Goal: Task Accomplishment & Management: Complete application form

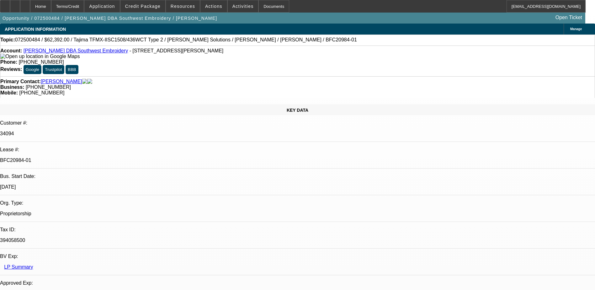
select select "0.2"
select select "2"
select select "0.1"
select select "4"
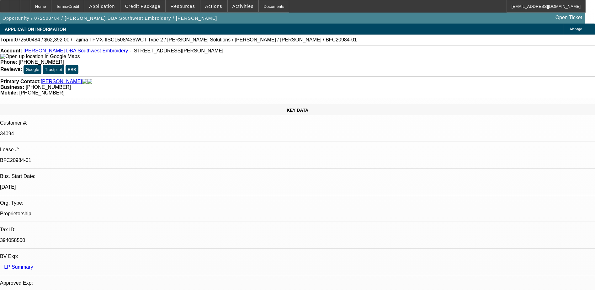
select select "0.2"
select select "2"
select select "0.1"
select select "4"
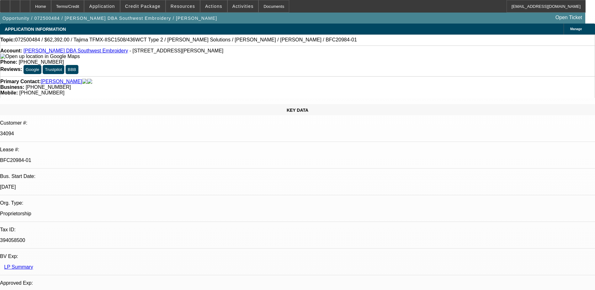
select select "0.15"
select select "2"
select select "0.1"
select select "4"
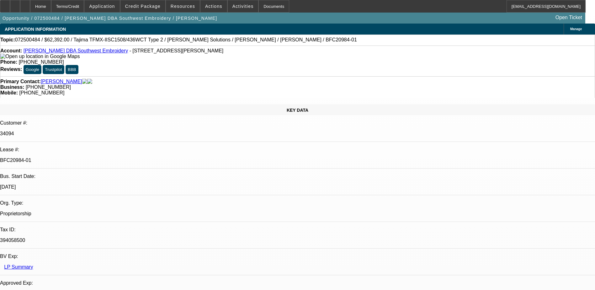
select select "0.15"
select select "2"
select select "0.1"
select select "4"
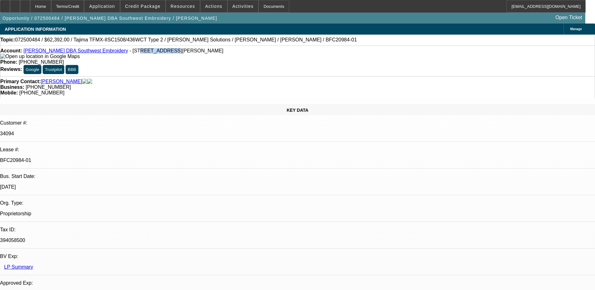
drag, startPoint x: 125, startPoint y: 53, endPoint x: 140, endPoint y: 53, distance: 14.4
click at [140, 53] on span "- 2109 S Wright St Ste D, Santa Ana, CA 92705" at bounding box center [176, 50] width 94 height 5
drag, startPoint x: 140, startPoint y: 53, endPoint x: 132, endPoint y: 65, distance: 13.6
click at [132, 76] on div "Primary Contact: Olvera, Johnny Business: (949) 478-9539 Mobile: (714) 356-7968" at bounding box center [297, 87] width 595 height 22
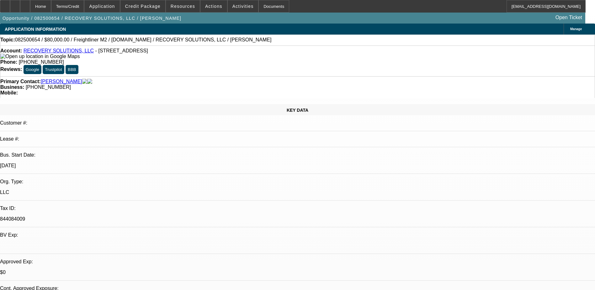
select select "0"
select select "2"
select select "0"
select select "6"
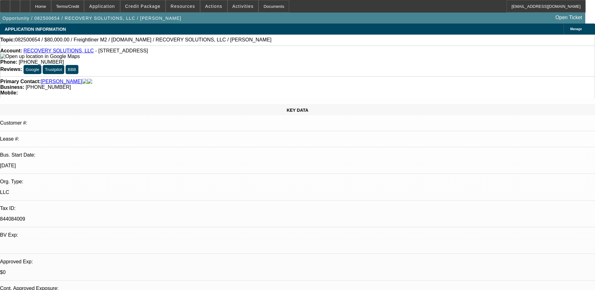
select select "2"
select select "0"
select select "6"
select select "0"
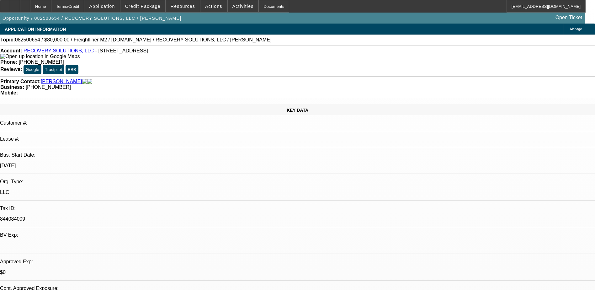
select select "0"
select select "6"
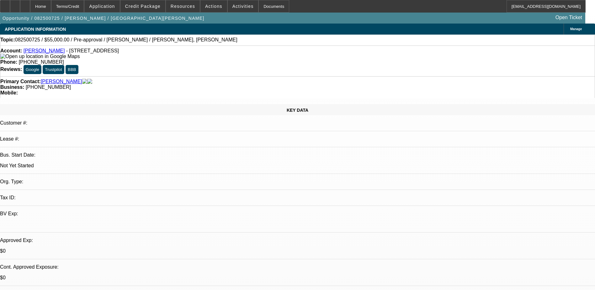
select select "0"
select select "2"
select select "0.1"
select select "4"
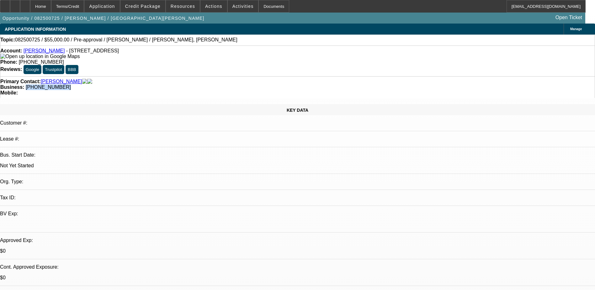
drag, startPoint x: 252, startPoint y: 70, endPoint x: 224, endPoint y: 70, distance: 27.9
click at [224, 84] on div "Business: (312) 399-6431" at bounding box center [297, 87] width 594 height 6
copy span "(312) 399-6431"
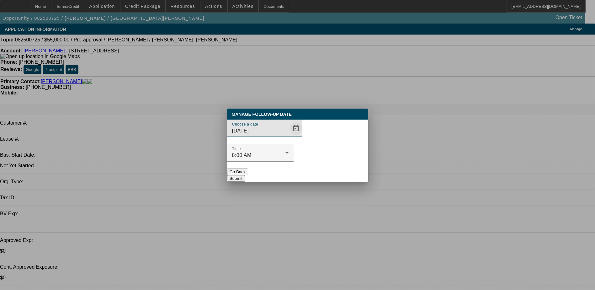
click at [288, 136] on span "Open calendar" at bounding box center [295, 128] width 15 height 15
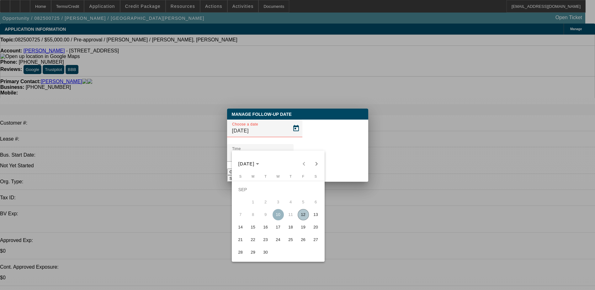
click at [280, 230] on span "17" at bounding box center [277, 226] width 11 height 11
type input "9/17/2025"
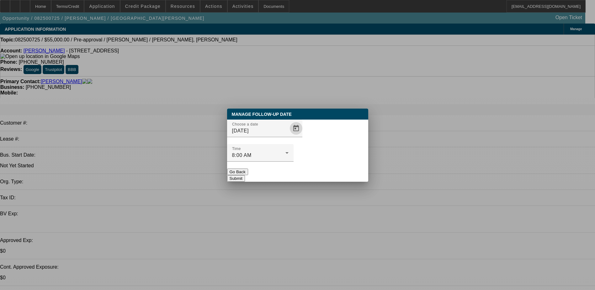
click at [245, 175] on button "Submit" at bounding box center [236, 178] width 18 height 7
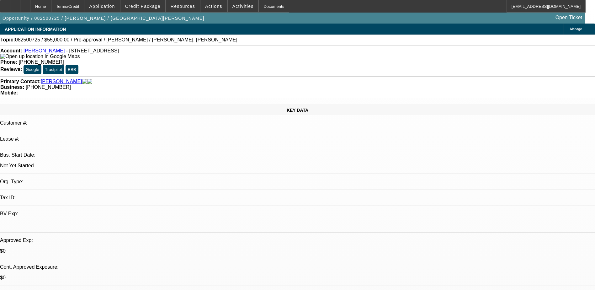
drag, startPoint x: 478, startPoint y: 104, endPoint x: 480, endPoint y: 109, distance: 5.1
radio input "true"
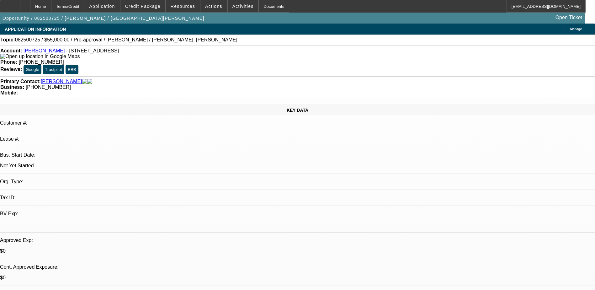
type textarea "lvm"
radio input "true"
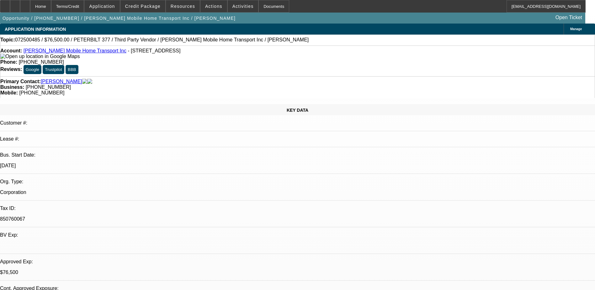
select select "0"
select select "6"
select select "0"
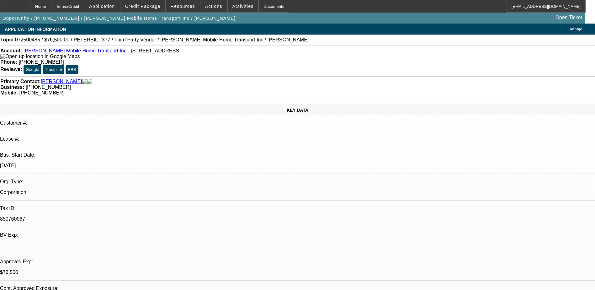
select select "0"
select select "6"
select select "0.1"
select select "2"
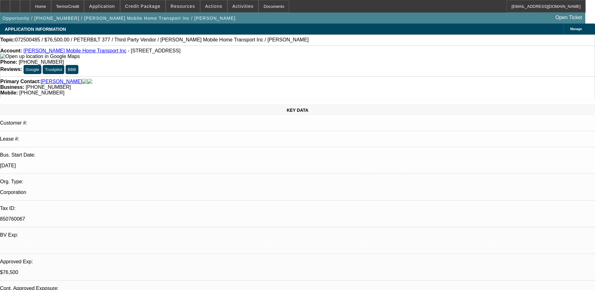
select select "2"
select select "0"
select select "6"
select select "0.1"
select select "2"
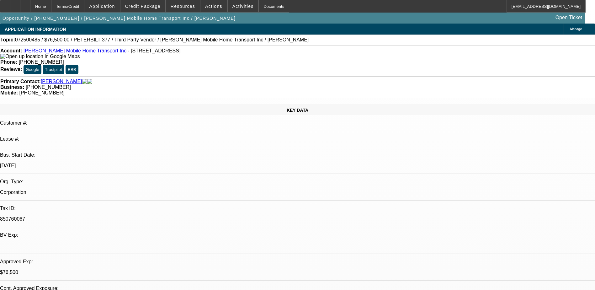
select select "2"
select select "0"
select select "6"
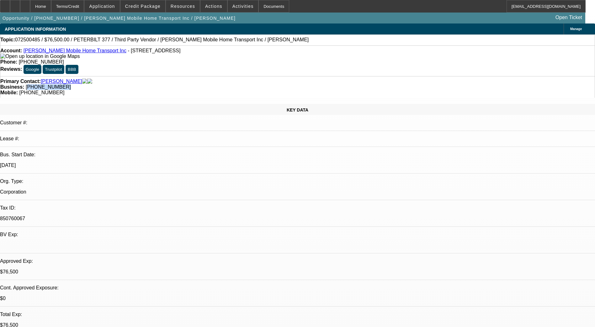
drag, startPoint x: 240, startPoint y: 73, endPoint x: 225, endPoint y: 73, distance: 15.7
click at [225, 76] on div "Primary Contact: Holifield, Jason Business: (601) 381-1439 Mobile: (601) 735-90…" at bounding box center [297, 87] width 595 height 22
click at [351, 90] on div "Mobile: (601) 735-9073" at bounding box center [297, 93] width 594 height 6
drag, startPoint x: 329, startPoint y: 71, endPoint x: 314, endPoint y: 73, distance: 14.8
click at [314, 76] on div "Primary Contact: Holifield, Jason Business: (601) 381-1439 Mobile: (601) 735-90…" at bounding box center [297, 87] width 595 height 22
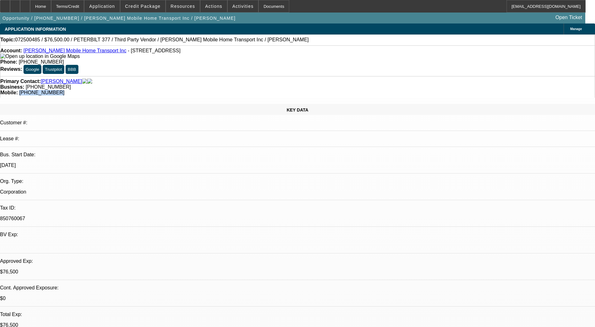
copy span "(601) 735-9073"
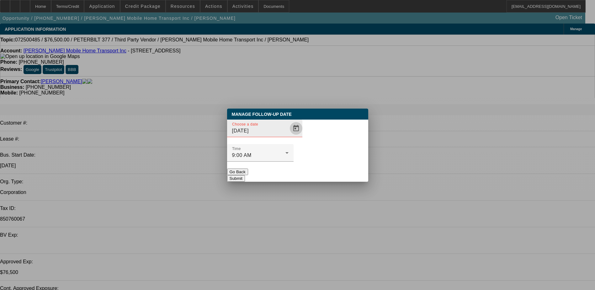
click at [288, 136] on span "Open calendar" at bounding box center [295, 128] width 15 height 15
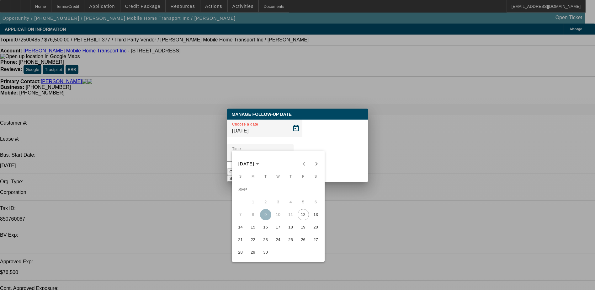
click at [290, 242] on span "25" at bounding box center [290, 239] width 11 height 11
type input "9/25/2025"
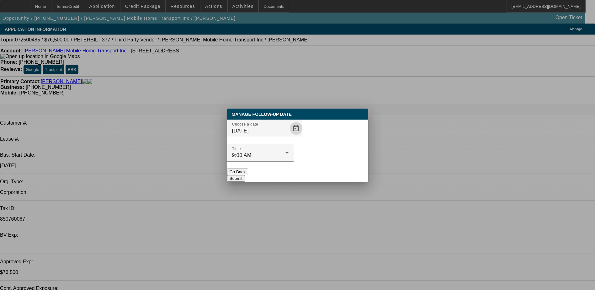
click at [245, 175] on button "Submit" at bounding box center [236, 178] width 18 height 7
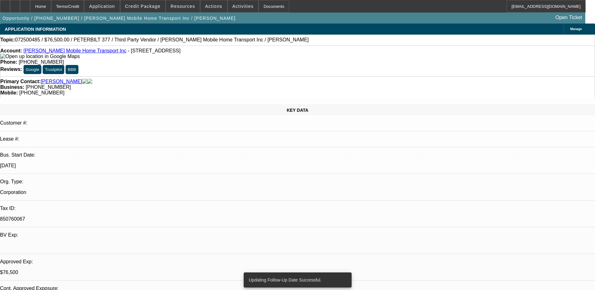
radio input "true"
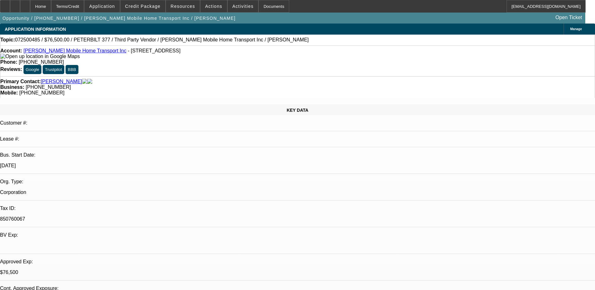
type textarea "LVM"
radio input "true"
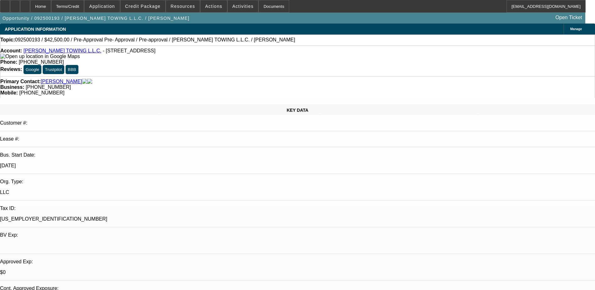
select select "0.15"
select select "0"
select select "0.1"
select select "4"
select select "0.15"
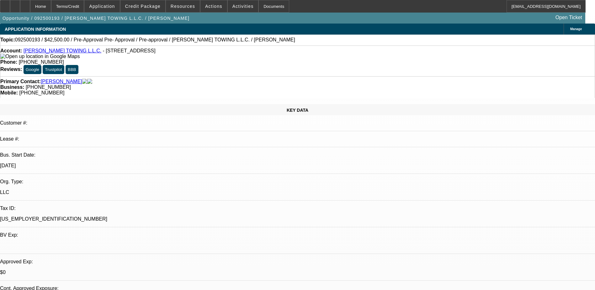
select select "0"
select select "0.1"
select select "4"
select select "0"
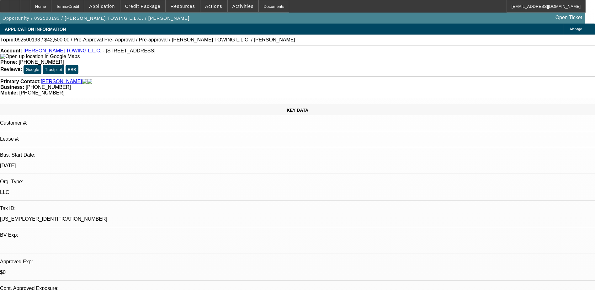
select select "0.1"
select select "4"
click at [30, 8] on div at bounding box center [25, 6] width 10 height 13
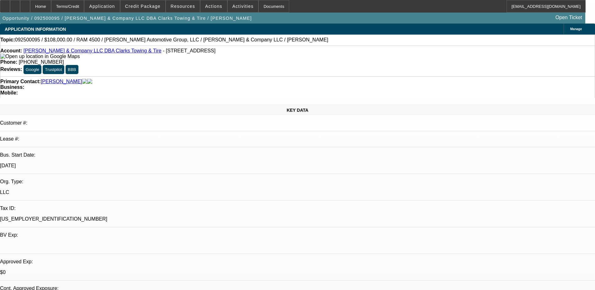
select select "0.1"
select select "2"
select select "0"
select select "6"
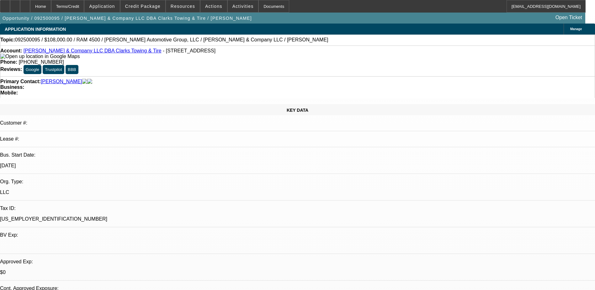
select select "0.1"
select select "2"
select select "0"
select select "6"
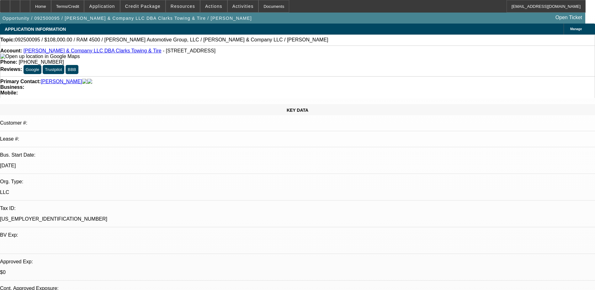
select select "0"
select select "6"
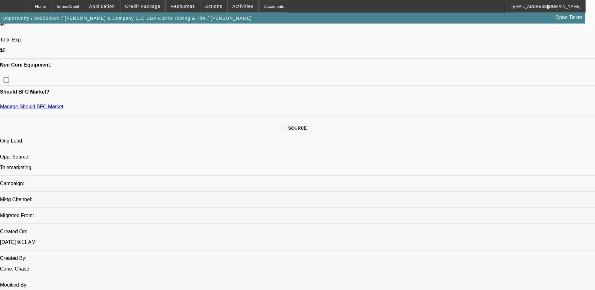
scroll to position [282, 0]
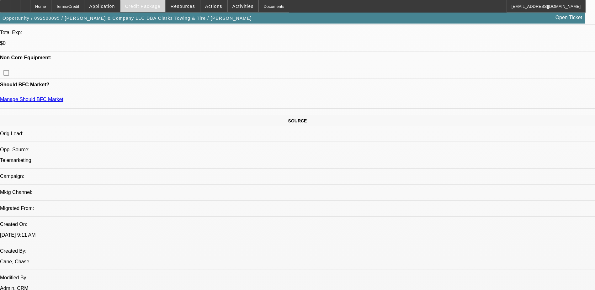
click at [146, 5] on span "Credit Package" at bounding box center [142, 6] width 35 height 5
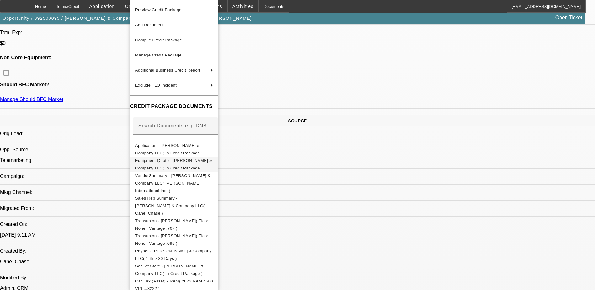
click at [187, 161] on span "Equipment Quote - SE Griffin & Company LLC( In Credit Package )" at bounding box center [173, 164] width 77 height 12
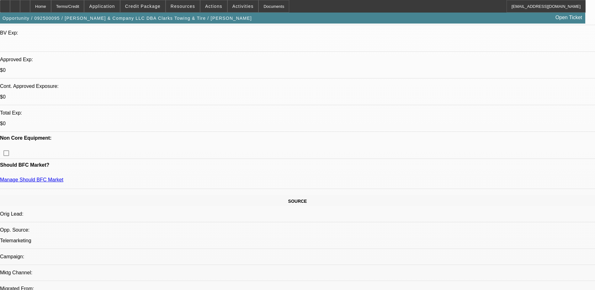
scroll to position [125, 0]
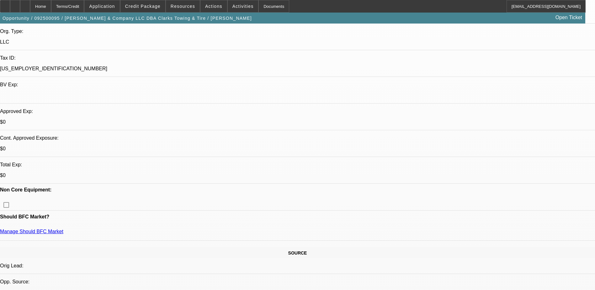
scroll to position [251, 0]
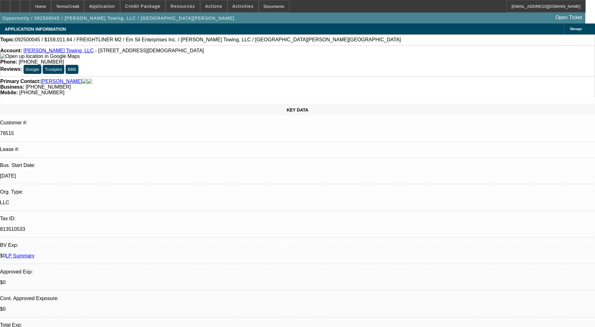
select select "0"
select select "3"
select select "0"
select select "6"
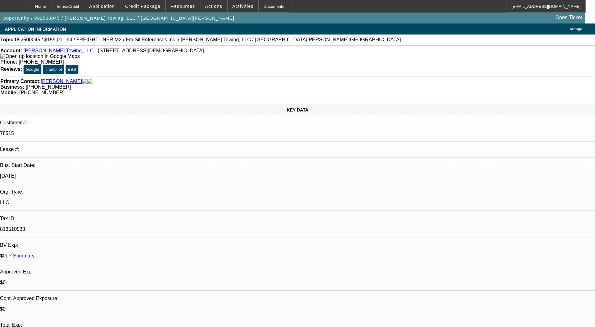
select select "0"
select select "6"
select select "0"
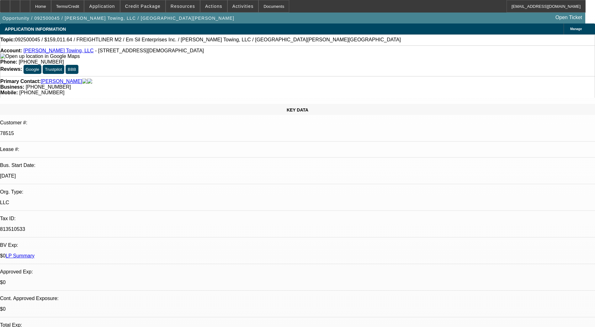
select select "0"
select select "6"
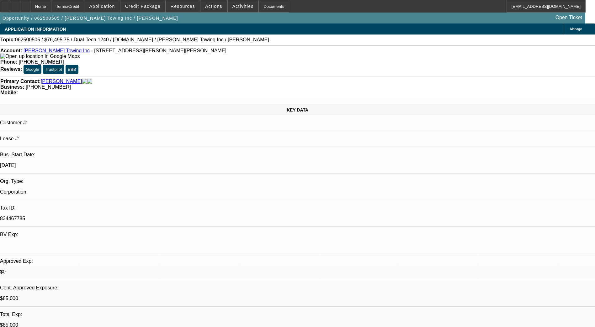
select select "0.15"
select select "2"
select select "0"
select select "6"
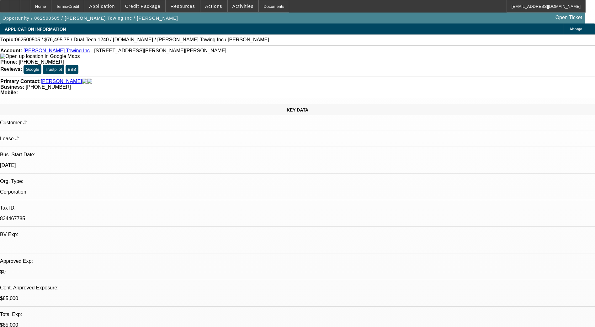
select select "0.15"
select select "2"
select select "0"
select select "6"
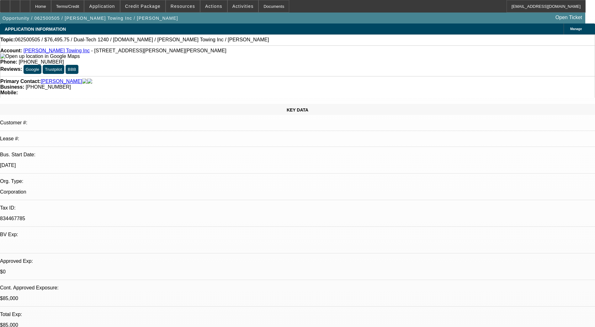
select select "0.15"
select select "2"
select select "0"
select select "6"
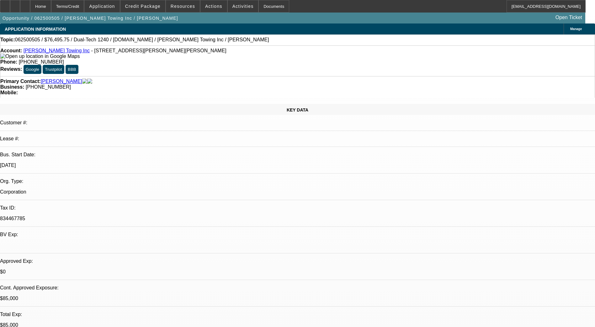
select select "0.1"
select select "2"
select select "0"
select select "6"
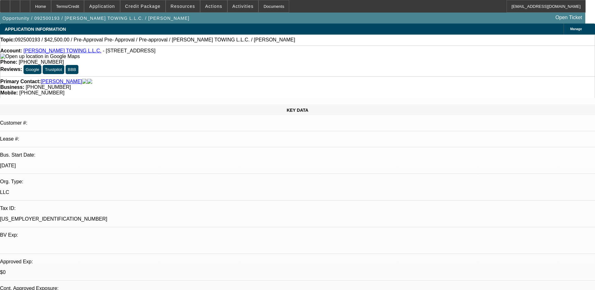
select select "0.15"
select select "0"
select select "0.1"
select select "4"
select select "0.15"
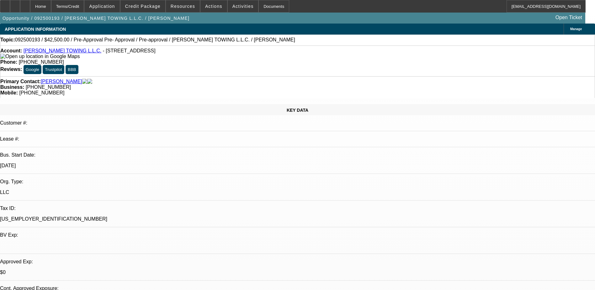
select select "0"
select select "0.1"
select select "4"
select select "0"
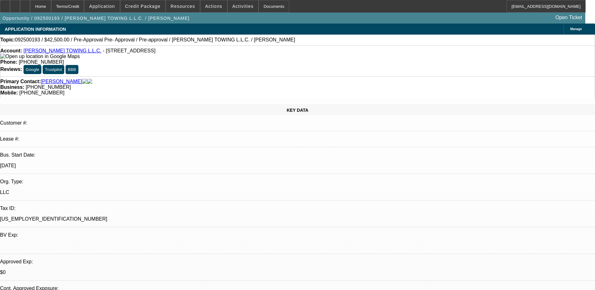
select select "0.1"
select select "4"
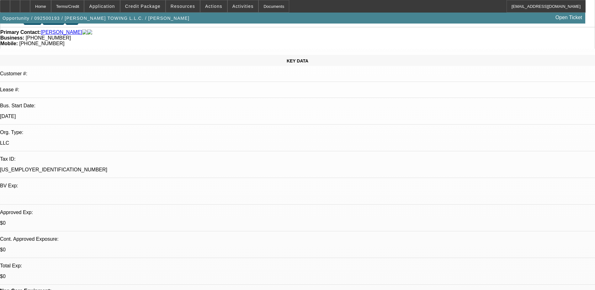
scroll to position [125, 0]
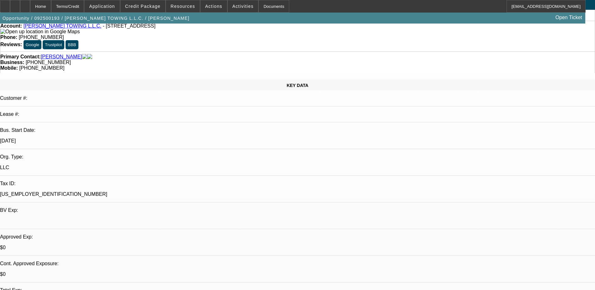
scroll to position [0, 0]
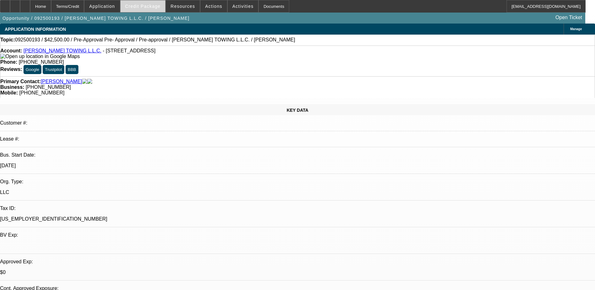
click at [149, 11] on span at bounding box center [142, 6] width 45 height 15
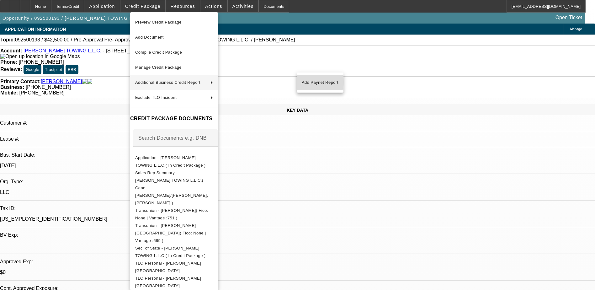
click at [303, 82] on span "Add Paynet Report" at bounding box center [320, 83] width 37 height 8
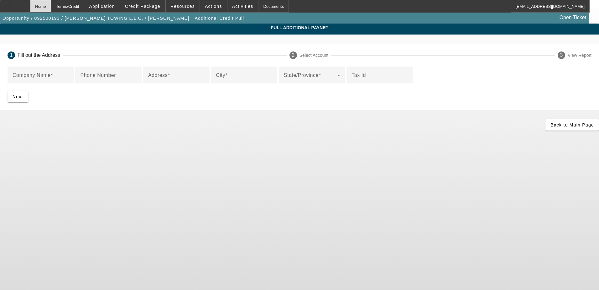
click at [51, 9] on div "Home" at bounding box center [40, 6] width 21 height 13
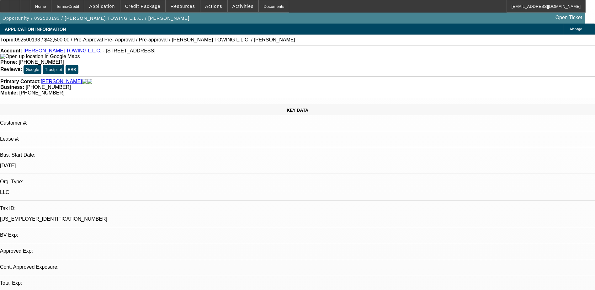
select select "0.15"
select select "0"
select select "0.1"
select select "4"
select select "0.15"
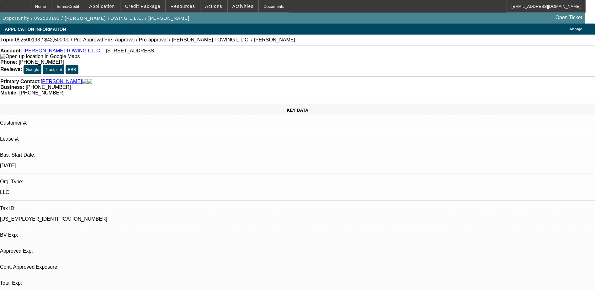
select select "0"
select select "0.1"
select select "4"
select select "0"
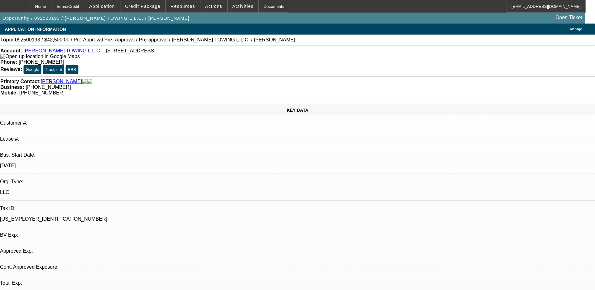
select select "0.1"
select select "4"
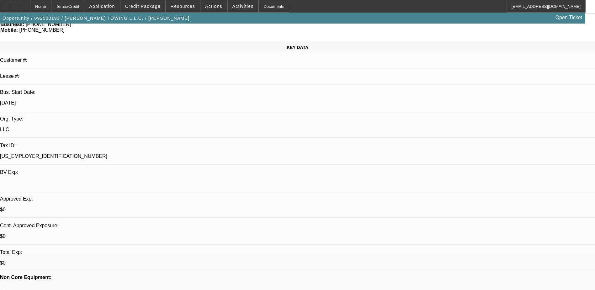
click at [146, 7] on span "Credit Package" at bounding box center [142, 6] width 35 height 5
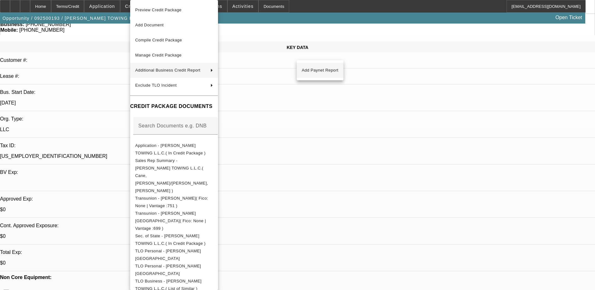
click at [305, 69] on span "Add Paynet Report" at bounding box center [320, 70] width 37 height 8
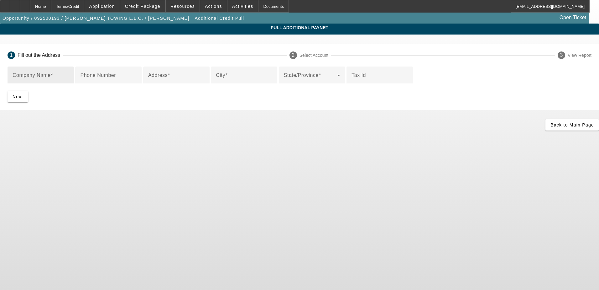
click at [51, 74] on mat-label "Company Name" at bounding box center [32, 74] width 38 height 5
click at [69, 74] on input "Company Name" at bounding box center [41, 78] width 56 height 8
click at [69, 81] on input "Company Name" at bounding box center [41, 78] width 56 height 8
paste input "N A TIO N A L R E C O V E R Y O F P A L M B E A C H L L C"
type input "N A TIO N A L R E C O V E R Y O F P A L M B E A C H L L C"
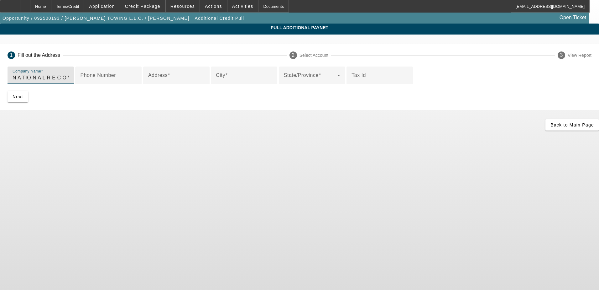
drag, startPoint x: 263, startPoint y: 76, endPoint x: 1, endPoint y: 80, distance: 262.5
click at [1, 80] on app-additional-credit-pull "Pull Additional Paynet 1 Fill out the Address 2 Select Account 3 View Report Co…" at bounding box center [299, 77] width 599 height 107
click at [51, 7] on div "Home" at bounding box center [40, 6] width 21 height 13
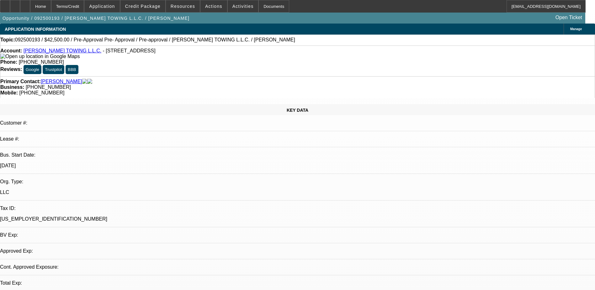
select select "0.15"
select select "0"
select select "0.1"
select select "4"
select select "0.15"
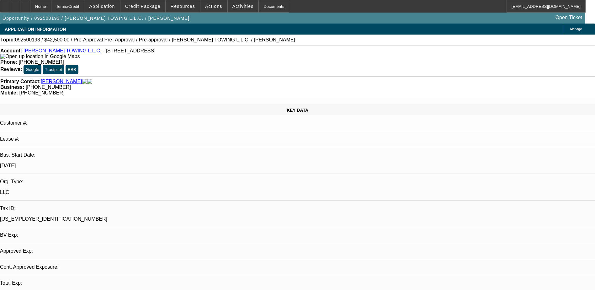
select select "0"
select select "0.1"
select select "4"
select select "0"
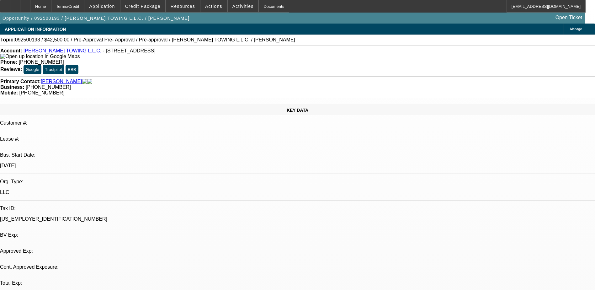
select select "0.1"
select select "4"
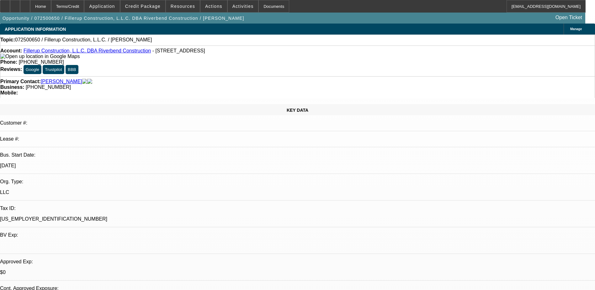
select select "0"
select select "2"
select select "0.1"
select select "4"
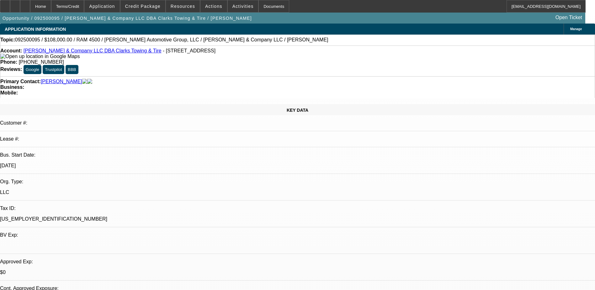
select select "0.1"
select select "2"
select select "0"
select select "0.1"
select select "2"
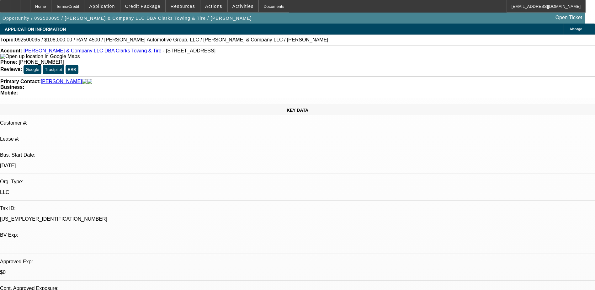
select select "0"
select select "1"
select select "2"
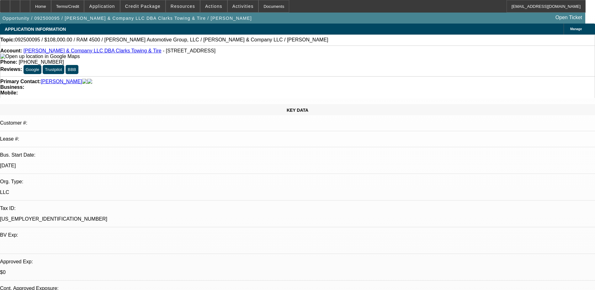
select select "6"
select select "1"
select select "2"
select select "6"
select select "1"
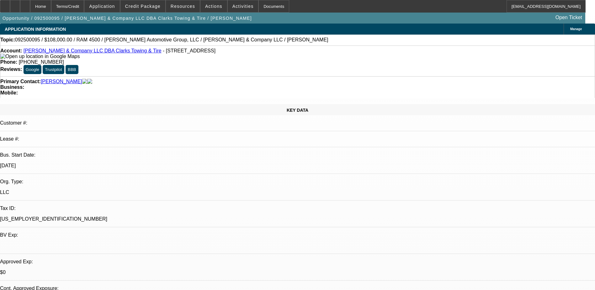
select select "1"
select select "6"
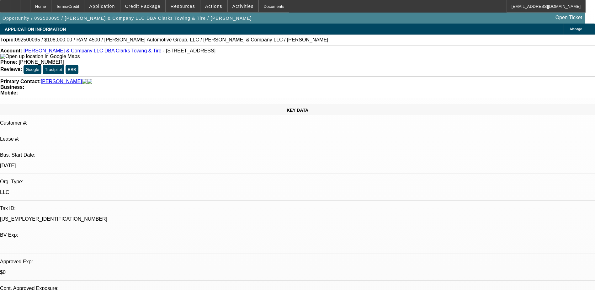
drag, startPoint x: 584, startPoint y: 224, endPoint x: 403, endPoint y: 213, distance: 180.9
drag, startPoint x: 403, startPoint y: 213, endPoint x: 413, endPoint y: 217, distance: 10.6
copy p "Hey coming back to this I spoke to the customer and they explained the truck is…"
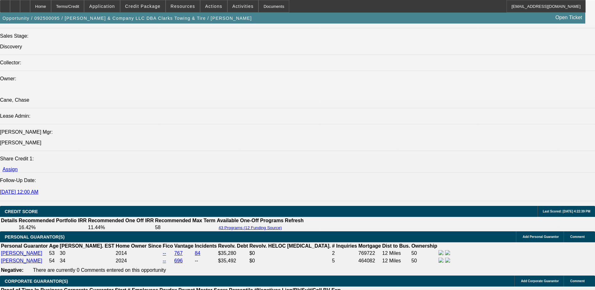
scroll to position [909, 0]
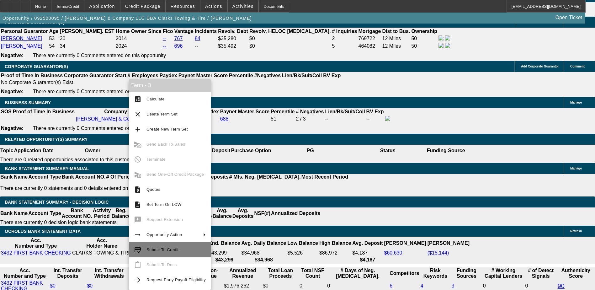
click at [159, 254] on button "credit_score Submit To Credit" at bounding box center [170, 249] width 82 height 15
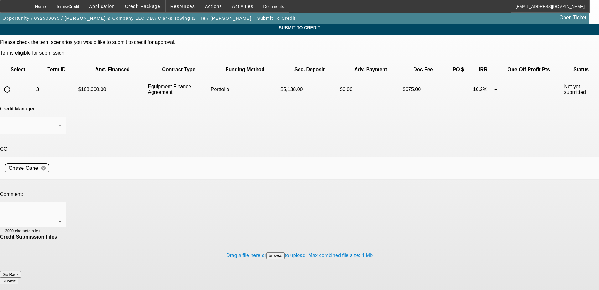
click at [13, 83] on input "radio" at bounding box center [7, 89] width 13 height 13
radio input "true"
click at [61, 207] on textarea at bounding box center [33, 214] width 56 height 15
click at [58, 122] on div "Arida, George" at bounding box center [31, 126] width 53 height 8
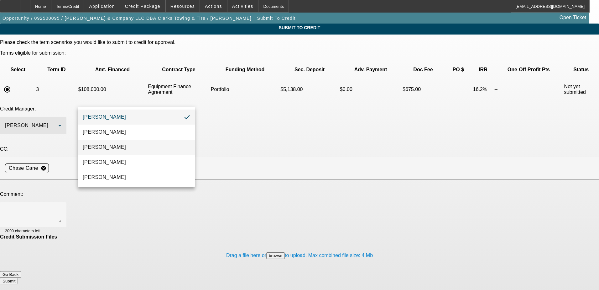
click at [129, 150] on mat-option "Arida, Michael" at bounding box center [136, 147] width 117 height 15
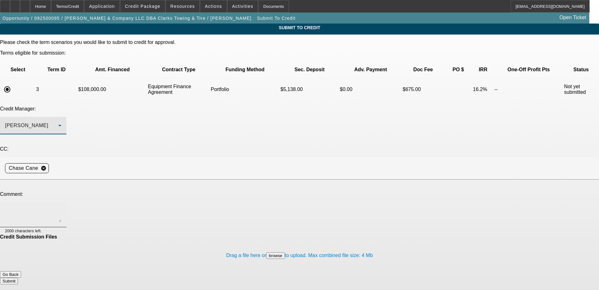
click at [61, 207] on textarea at bounding box center [33, 214] width 56 height 15
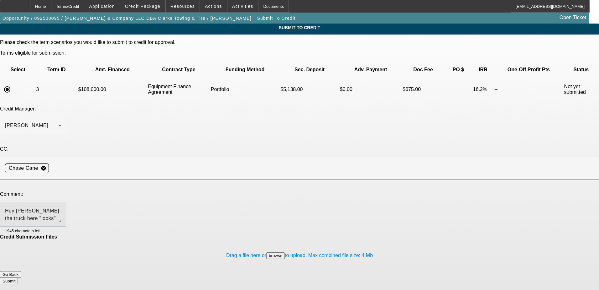
paste textarea "Hey coming back to this I spoke to the customer and they explained the truck is…"
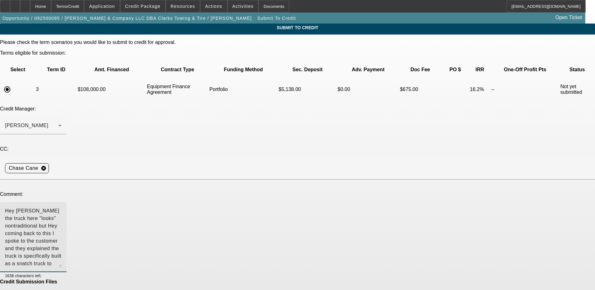
drag, startPoint x: 378, startPoint y: 161, endPoint x: 378, endPoint y: 208, distance: 46.4
click at [66, 208] on div "Hey Michael the truck here "looks" nontraditional but Hey coming back to this I…" at bounding box center [33, 237] width 66 height 70
drag, startPoint x: 177, startPoint y: 152, endPoint x: 300, endPoint y: 151, distance: 123.5
click at [61, 207] on textarea "Hey Michael the truck here "looks" nontraditional but Hey coming back to this I…" at bounding box center [33, 237] width 56 height 61
click at [61, 207] on textarea "Hey Michael the truck here "looks" nontraditional but the truck is specifically…" at bounding box center [33, 237] width 56 height 61
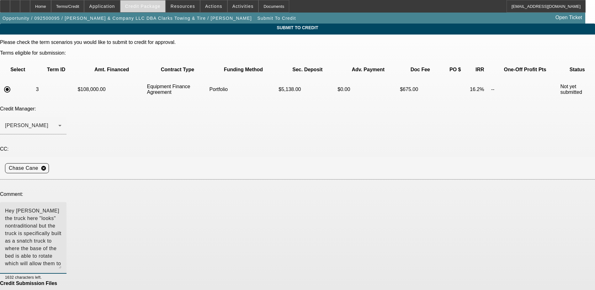
click at [158, 9] on span at bounding box center [142, 6] width 45 height 15
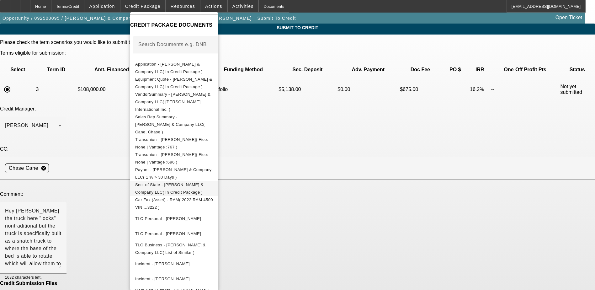
scroll to position [94, 0]
click at [182, 166] on span "Paynet - SE Griffin & Company LLC( 1 % > 30 Days )" at bounding box center [173, 172] width 76 height 12
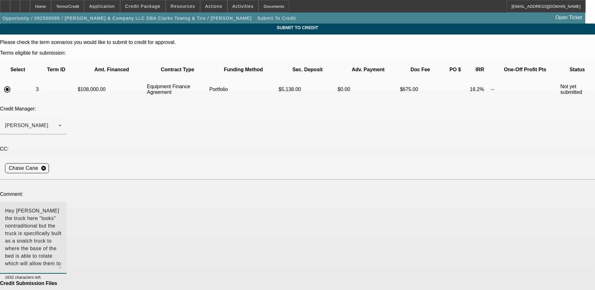
drag, startPoint x: 166, startPoint y: 166, endPoint x: 125, endPoint y: 166, distance: 41.1
click at [61, 207] on textarea "Hey Michael the truck here "looks" nontraditional but the truck is specifically…" at bounding box center [33, 237] width 56 height 61
drag, startPoint x: 318, startPoint y: 160, endPoint x: 333, endPoint y: 159, distance: 15.1
click at [61, 207] on textarea "Hey Michael the truck here "looks" nontraditional but the truck is specifically…" at bounding box center [33, 237] width 56 height 61
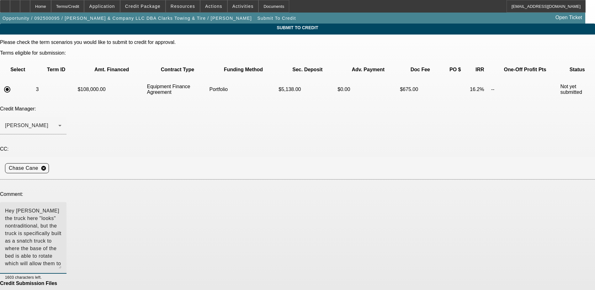
click at [61, 207] on textarea "Hey Michael the truck here "looks" nontraditional, but the truck is specificall…" at bounding box center [33, 237] width 56 height 61
drag, startPoint x: 130, startPoint y: 167, endPoint x: 118, endPoint y: 167, distance: 11.6
click at [61, 207] on textarea "Hey Michael the truck here "looks" nontraditional, but the truck is specificall…" at bounding box center [33, 237] width 56 height 61
drag, startPoint x: 222, startPoint y: 166, endPoint x: 98, endPoint y: 166, distance: 123.8
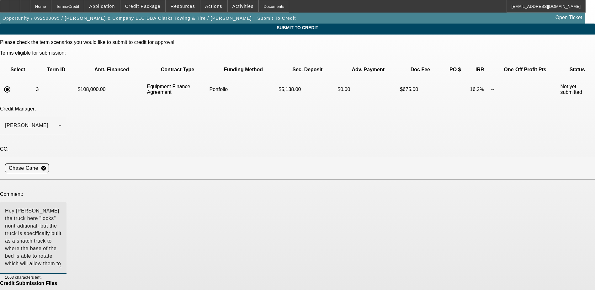
click at [61, 207] on textarea "Hey Michael the truck here "looks" nontraditional, but the truck is specificall…" at bounding box center [33, 237] width 56 height 61
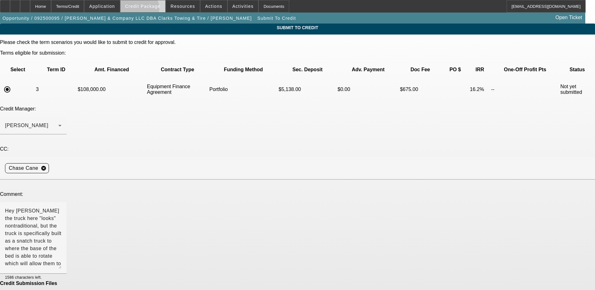
click at [148, 10] on span at bounding box center [142, 6] width 45 height 15
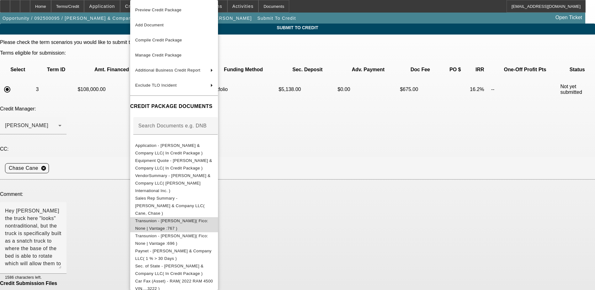
click at [189, 218] on span "Transunion - Griffin, Catherine( Fico: None | Vantage :767 )" at bounding box center [171, 224] width 73 height 12
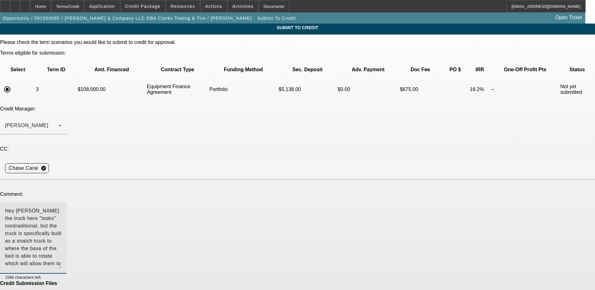
click at [61, 207] on textarea "Hey Michael the truck here "looks" nontraditional, but the truck is specificall…" at bounding box center [33, 237] width 56 height 61
type textarea "Hey Michael the truck here "looks" nontraditional, but the truck is specificall…"
click at [61, 207] on textarea "Hey Michael the truck here "looks" nontraditional, but the truck is specificall…" at bounding box center [33, 237] width 56 height 61
drag, startPoint x: 305, startPoint y: 166, endPoint x: 290, endPoint y: 167, distance: 15.1
click at [61, 207] on textarea "Hey Michael the truck here "looks" nontraditional, but the truck is specificall…" at bounding box center [33, 237] width 56 height 61
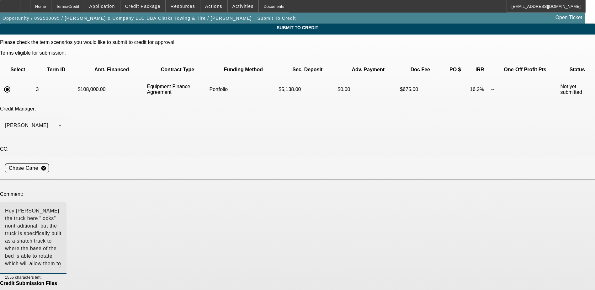
click at [61, 207] on textarea "Hey Michael the truck here "looks" nontraditional, but the truck is specificall…" at bounding box center [33, 237] width 56 height 61
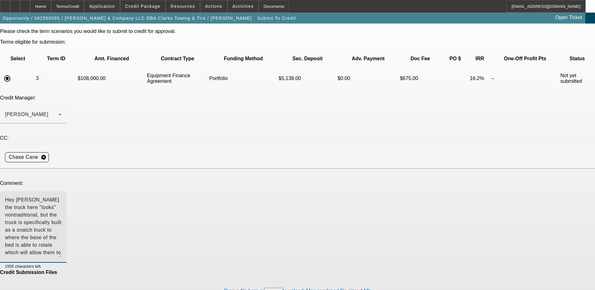
scroll to position [17, 0]
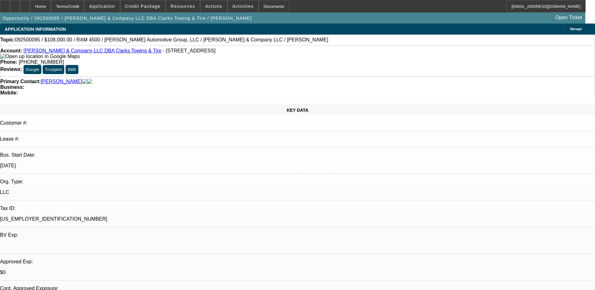
select select "0.1"
select select "2"
select select "0"
select select "6"
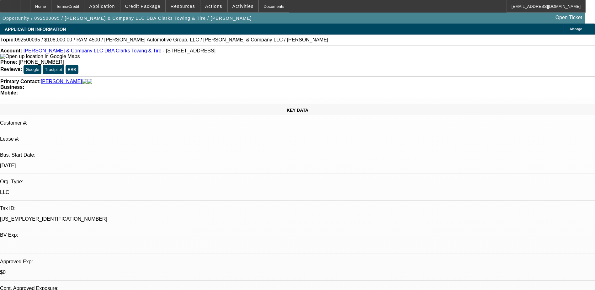
select select "0.1"
select select "2"
select select "0"
select select "6"
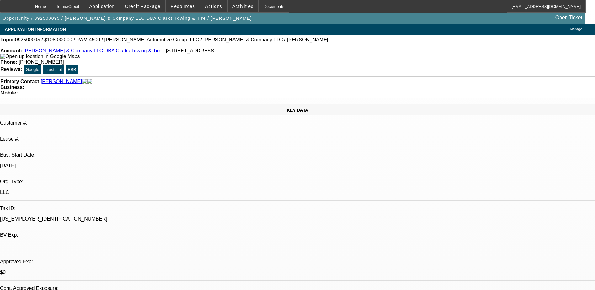
select select "0"
select select "6"
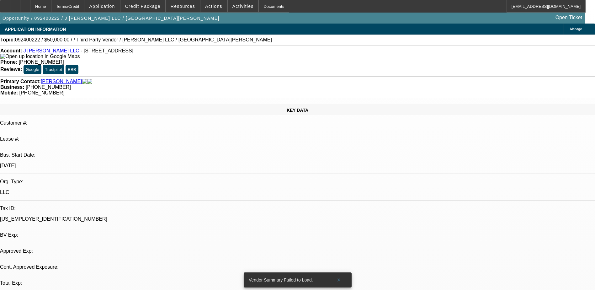
select select "0"
select select "2"
select select "0.1"
select select "4"
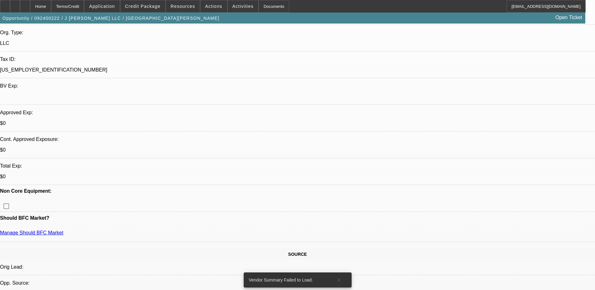
scroll to position [188, 0]
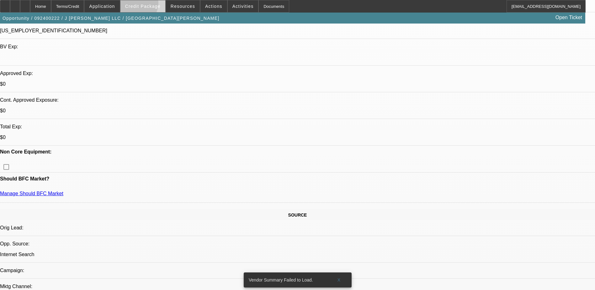
click at [146, 5] on span "Credit Package" at bounding box center [142, 6] width 35 height 5
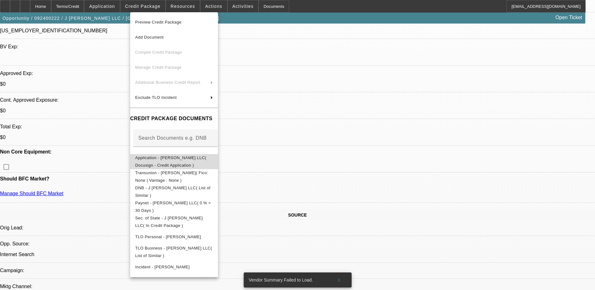
click at [189, 161] on span "Application - [PERSON_NAME] LLC( Docusign - Credit Application )" at bounding box center [174, 161] width 78 height 15
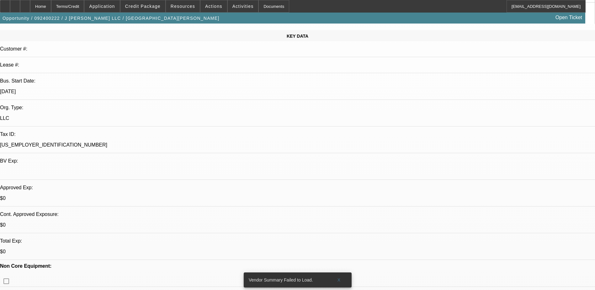
scroll to position [0, 0]
